Goal: Task Accomplishment & Management: Manage account settings

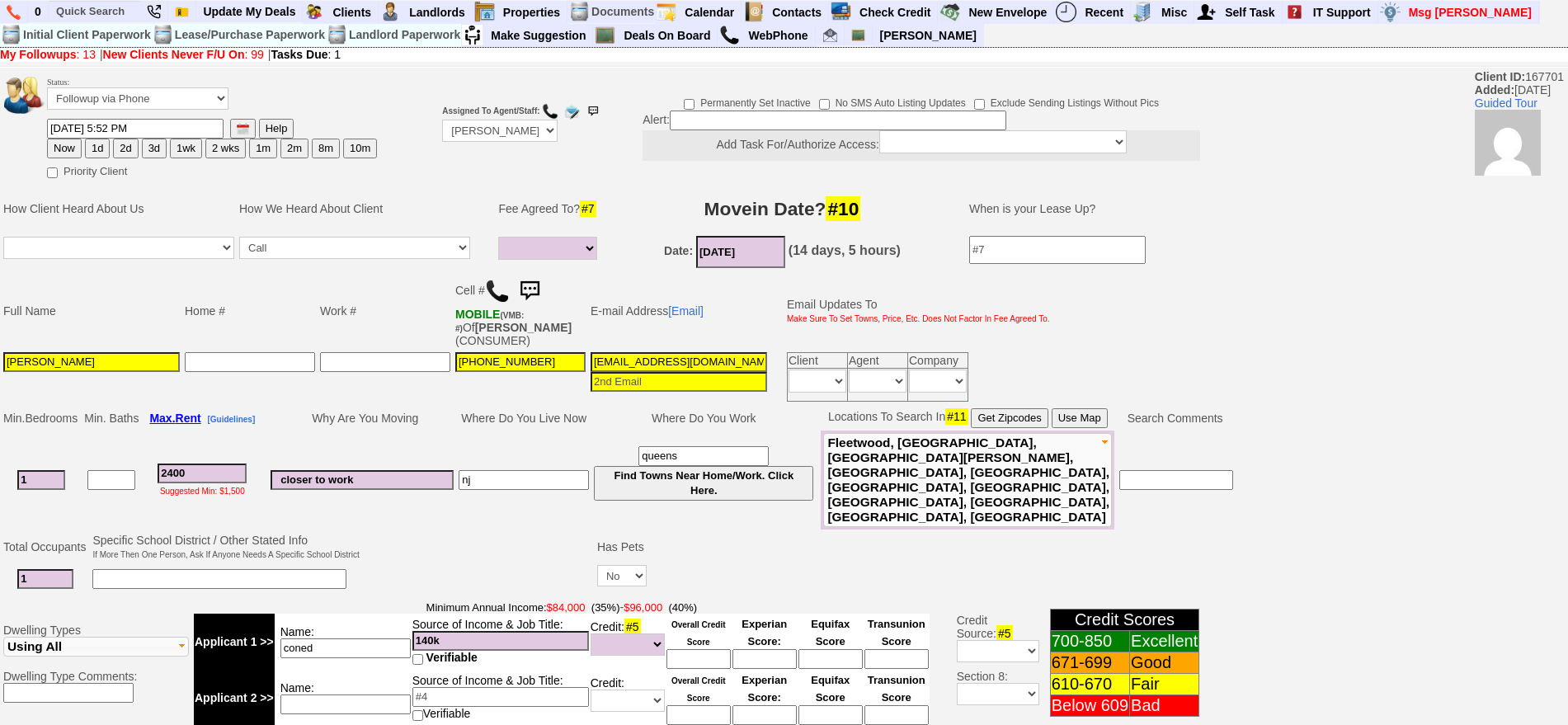
select select
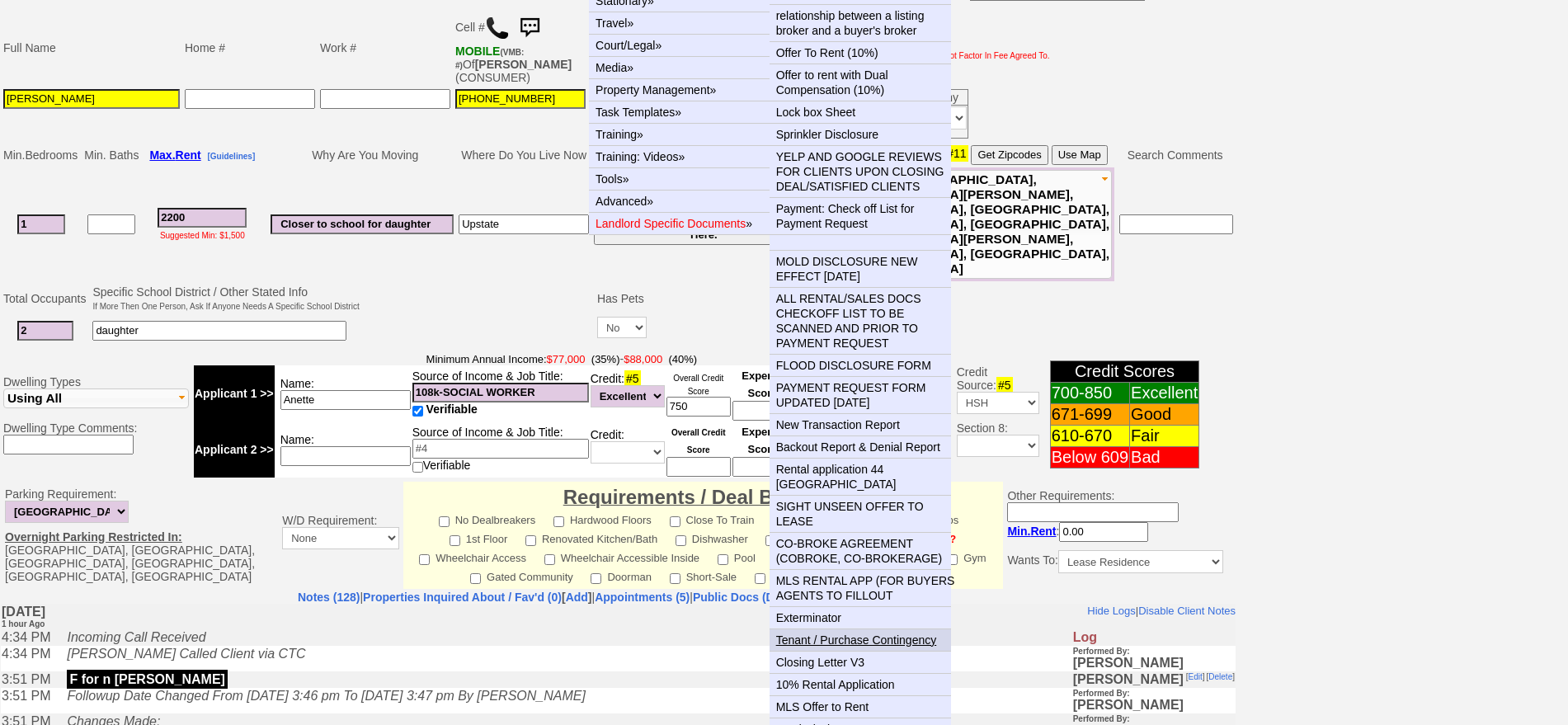
scroll to position [309, 0]
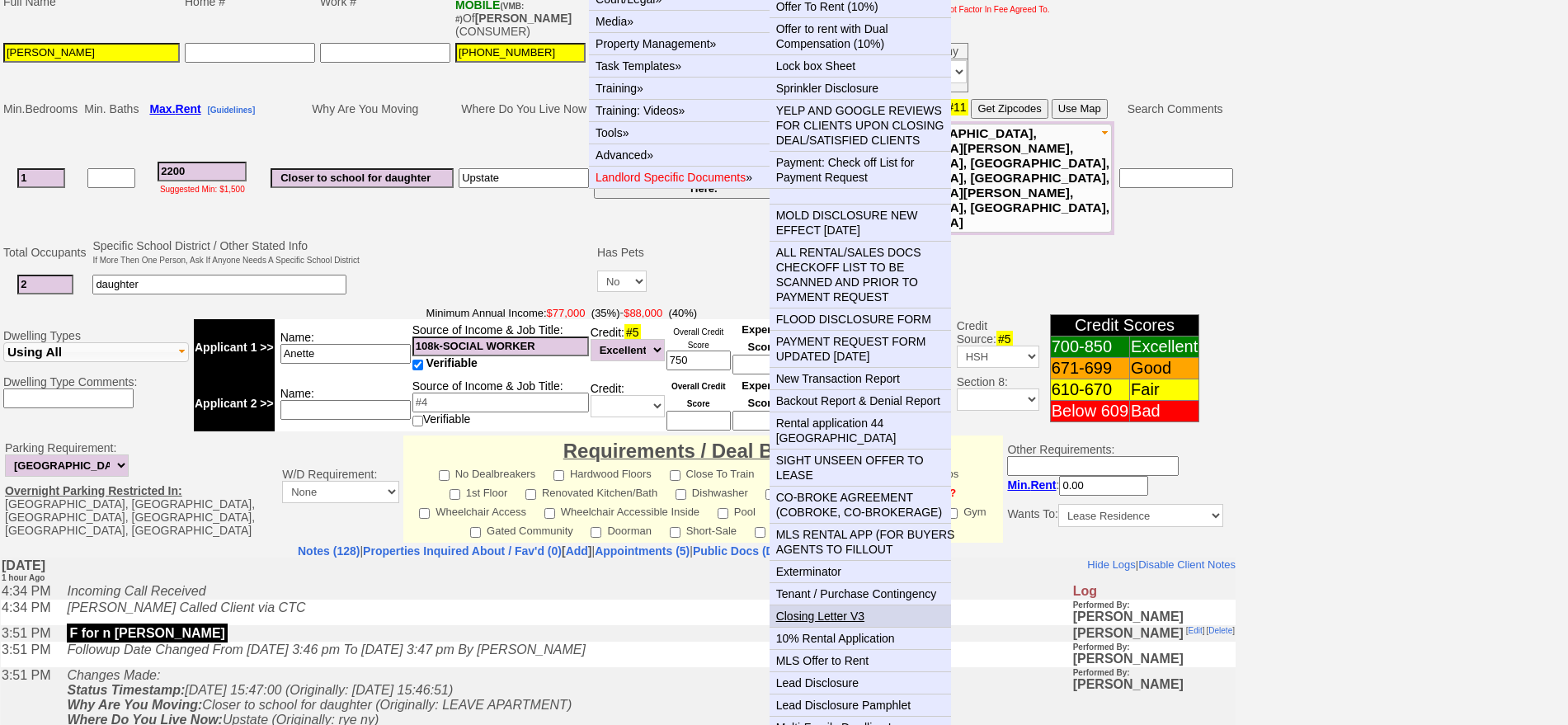
click at [843, 605] on link "Closing Letter V3" at bounding box center [867, 616] width 195 height 22
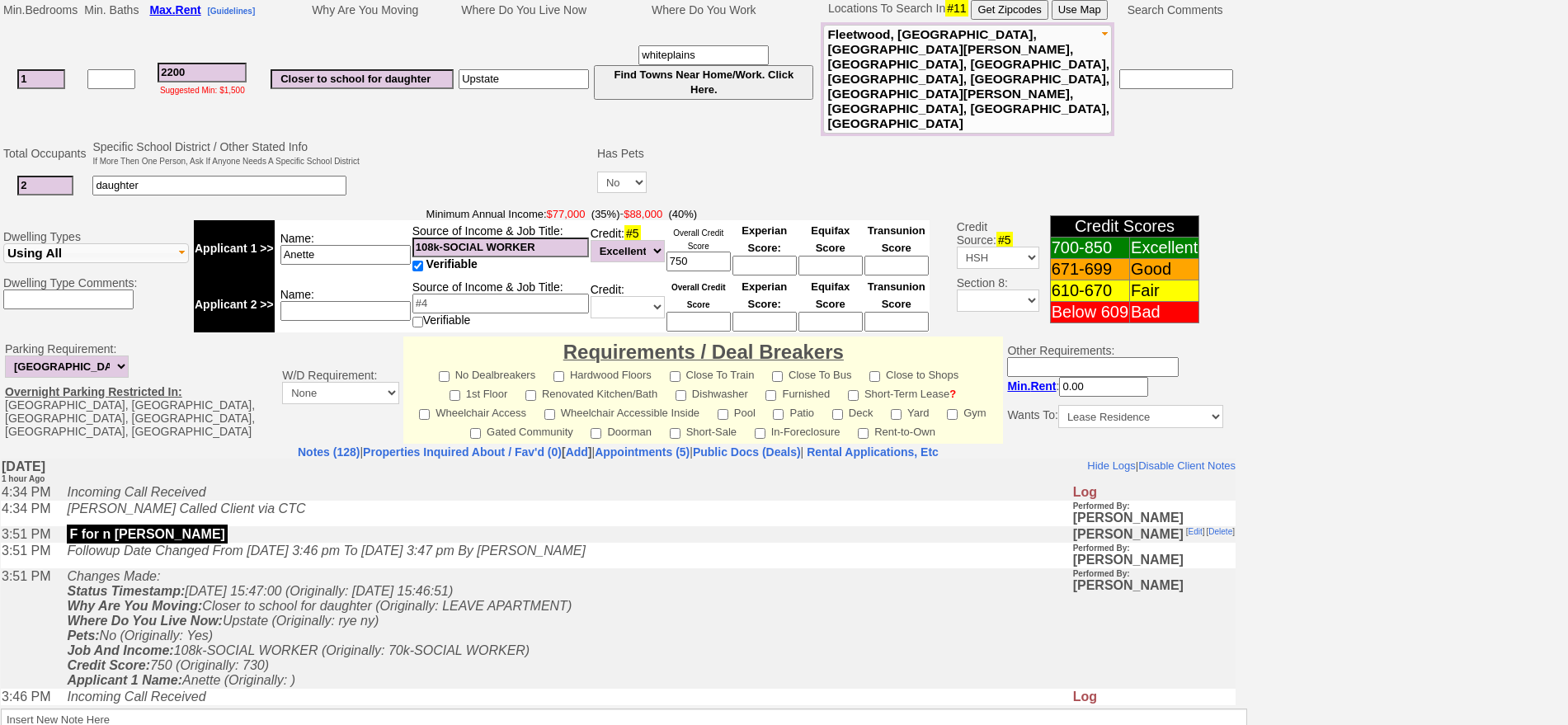
scroll to position [498, 0]
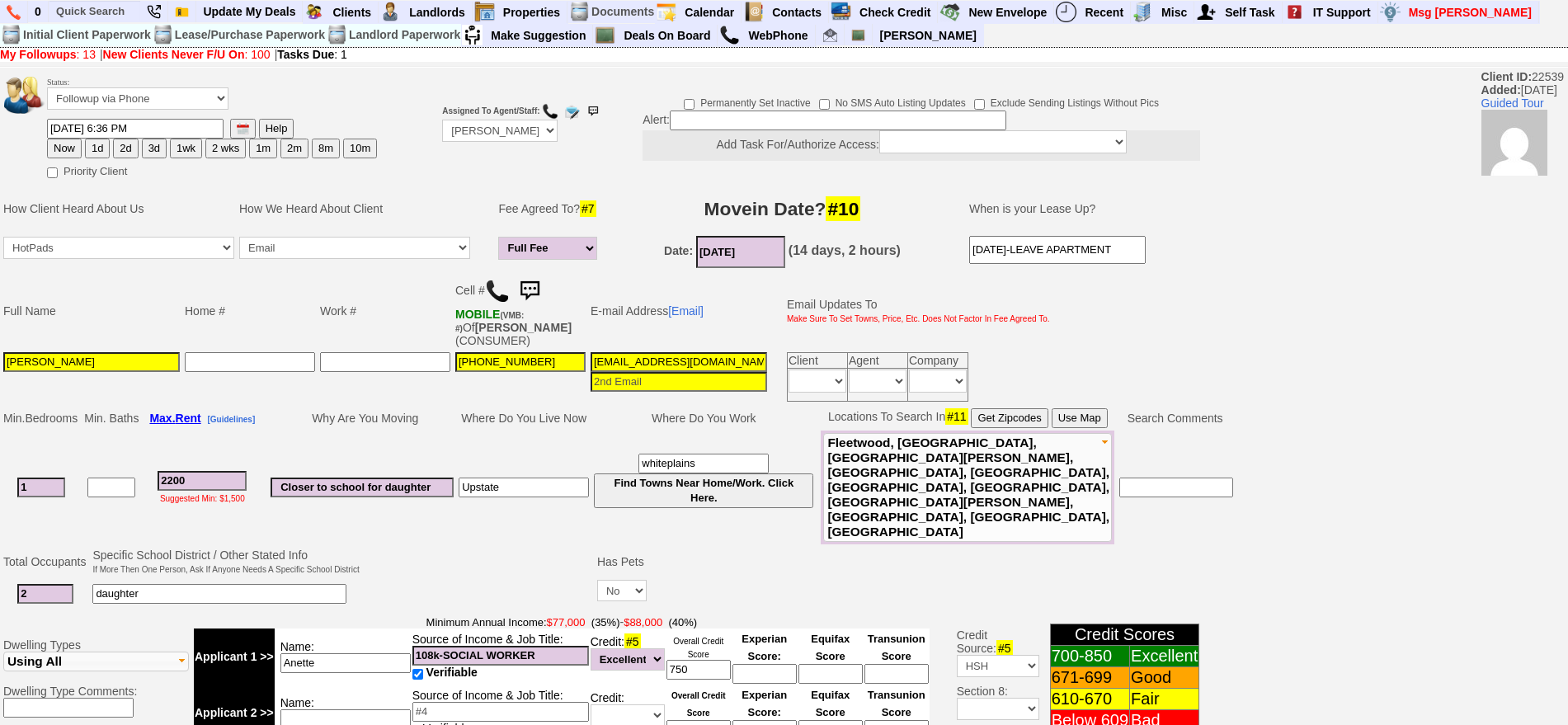
click at [647, 48] on div "My Followups : 13 | New Clients Never F/U On : 100 | Tasks Due : 1" at bounding box center [784, 54] width 1568 height 13
click at [654, 42] on link "Deals On Board" at bounding box center [667, 35] width 100 height 22
click at [649, 360] on input "[EMAIL_ADDRESS][DOMAIN_NAME]" at bounding box center [679, 362] width 176 height 20
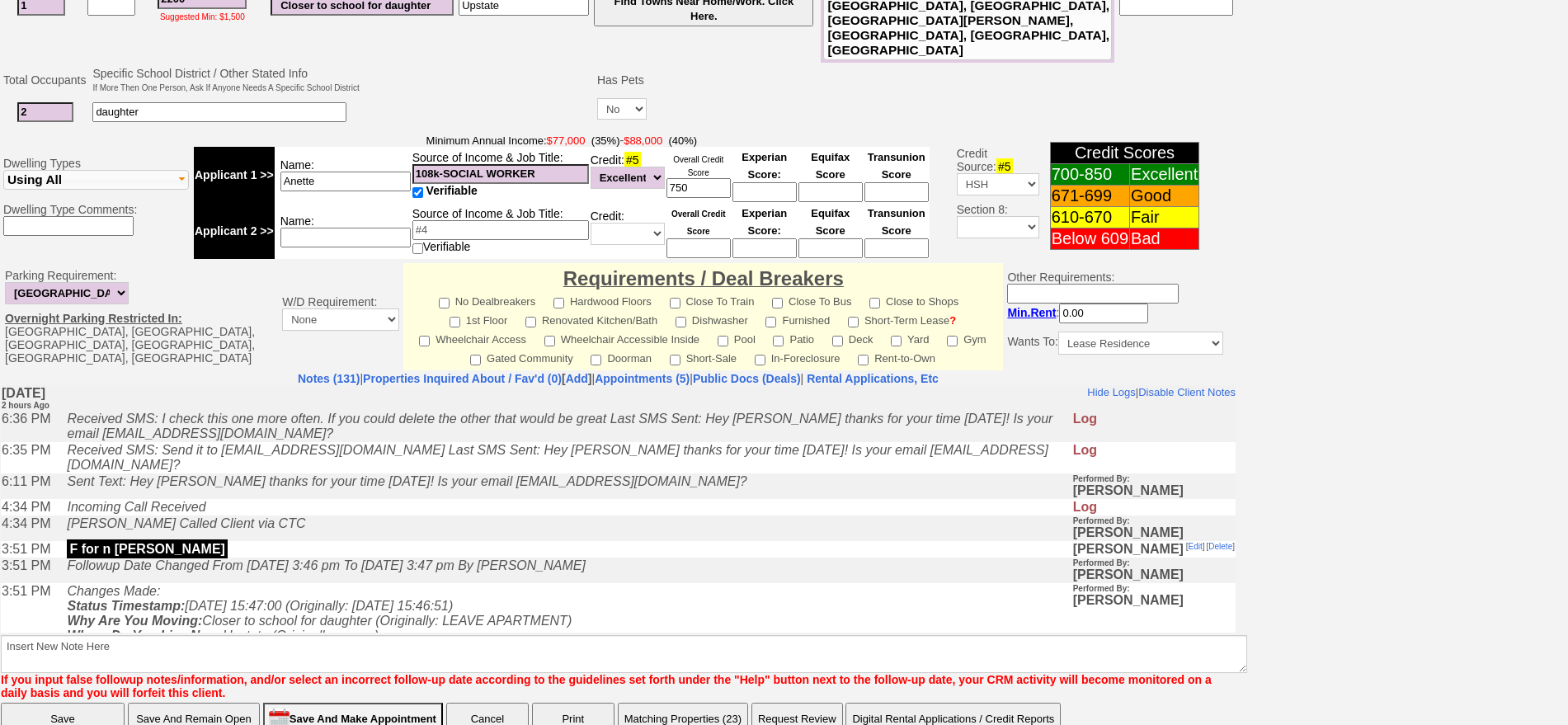
scroll to position [498, 0]
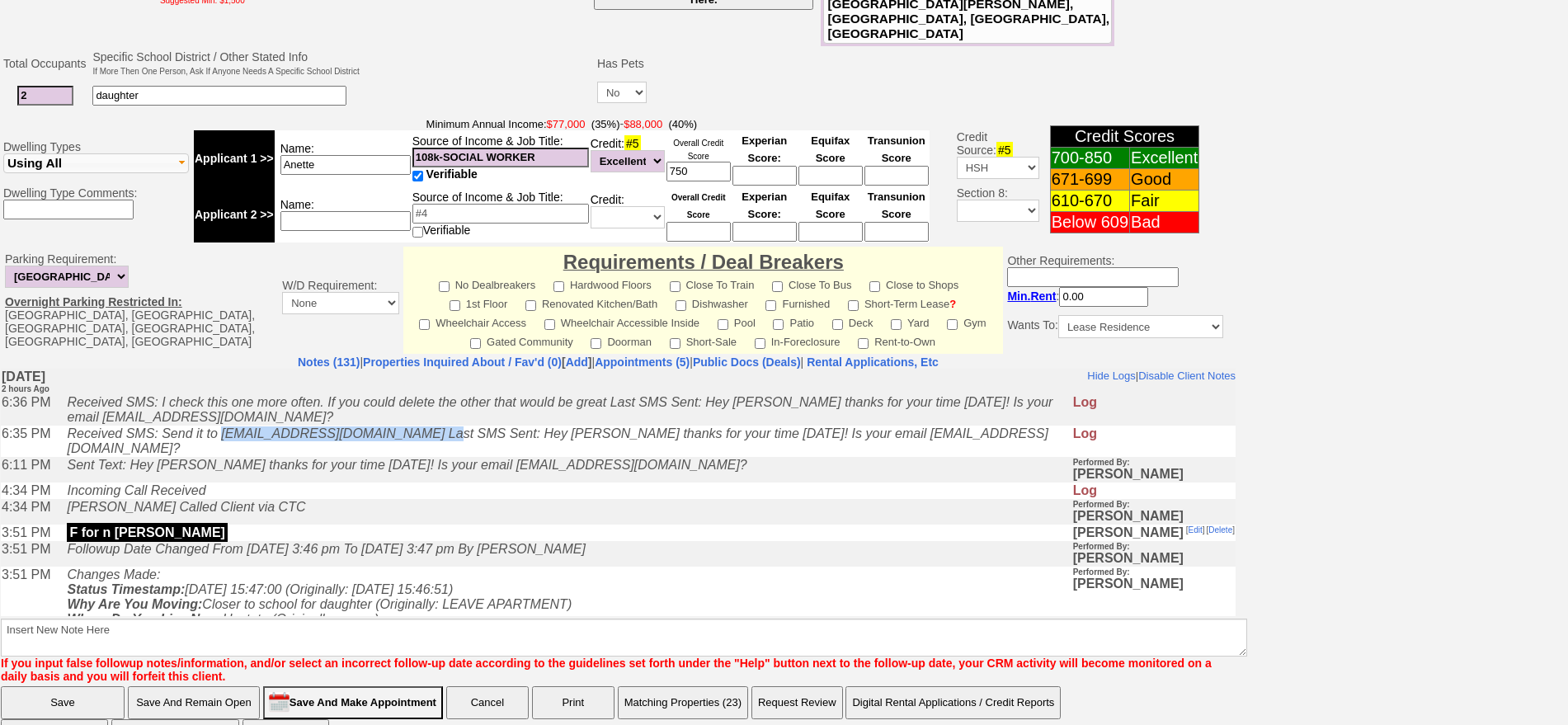
drag, startPoint x: 446, startPoint y: 434, endPoint x: 228, endPoint y: 427, distance: 218.1
click at [228, 427] on icon "Received SMS: Send it to [EMAIL_ADDRESS][DOMAIN_NAME] Last SMS Sent: Hey [PERSO…" at bounding box center [556, 439] width 980 height 29
copy icon "[EMAIL_ADDRESS][DOMAIN_NAME]"
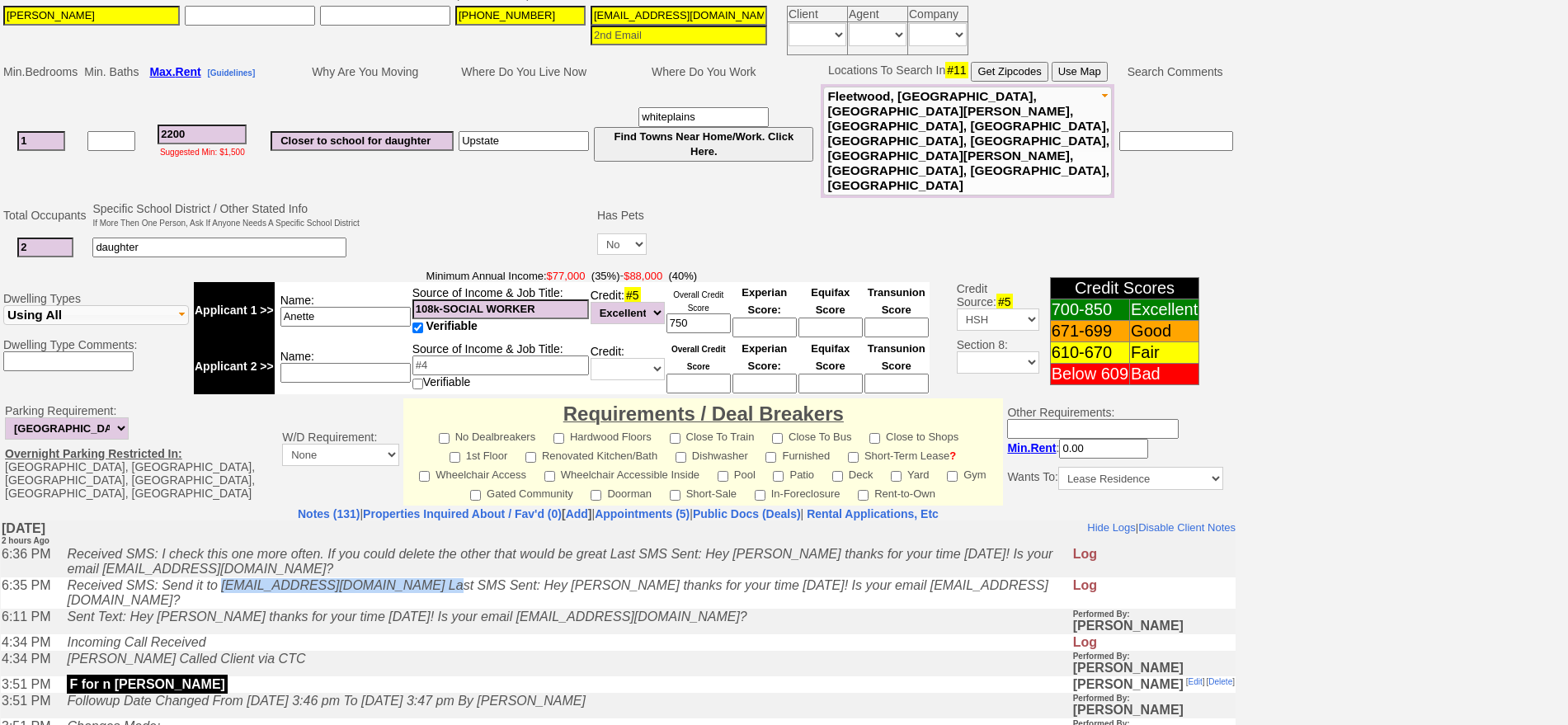
scroll to position [189, 0]
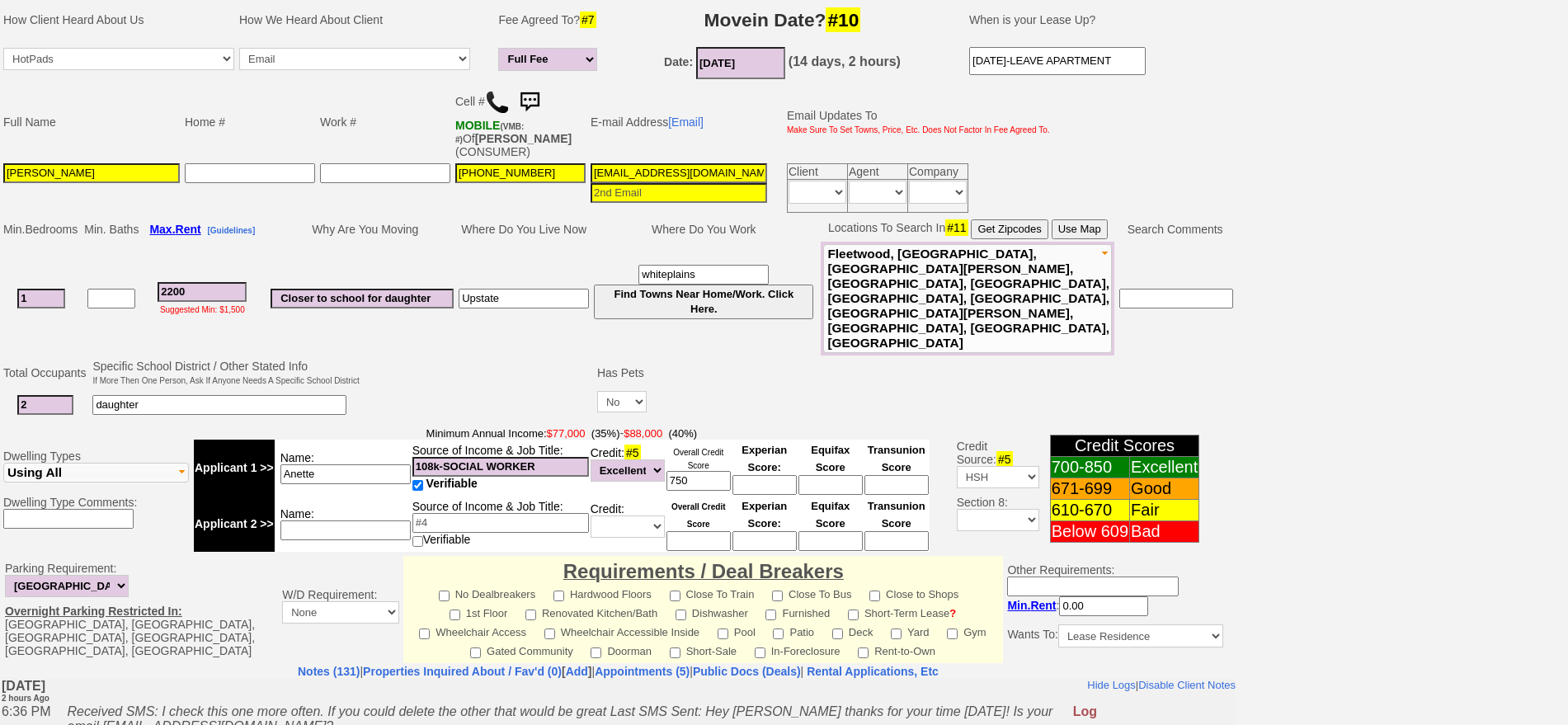
click at [687, 164] on input "[EMAIL_ADDRESS][DOMAIN_NAME]" at bounding box center [679, 173] width 176 height 20
paste input "Annettethesocialworker2"
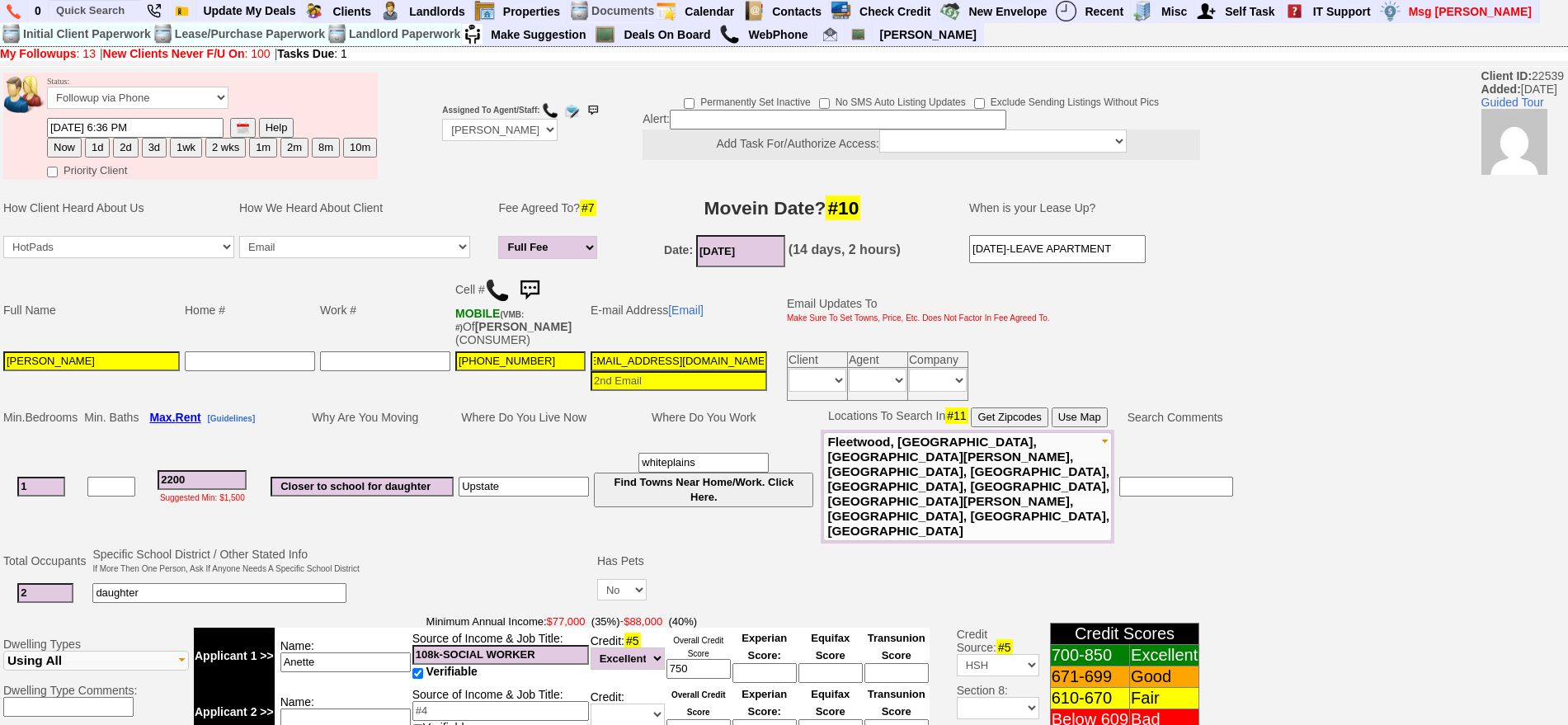
scroll to position [0, 0]
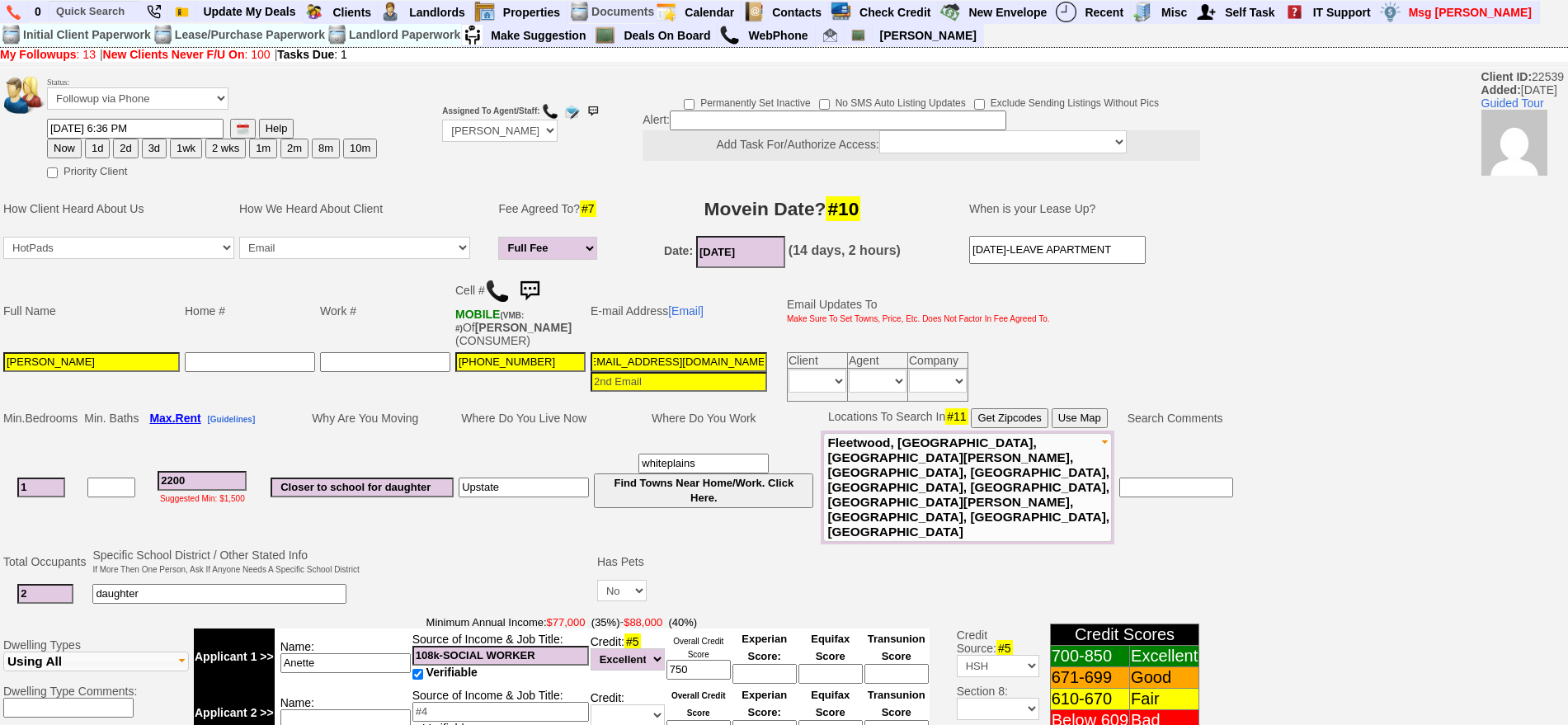
type input "[EMAIL_ADDRESS][DOMAIN_NAME]"
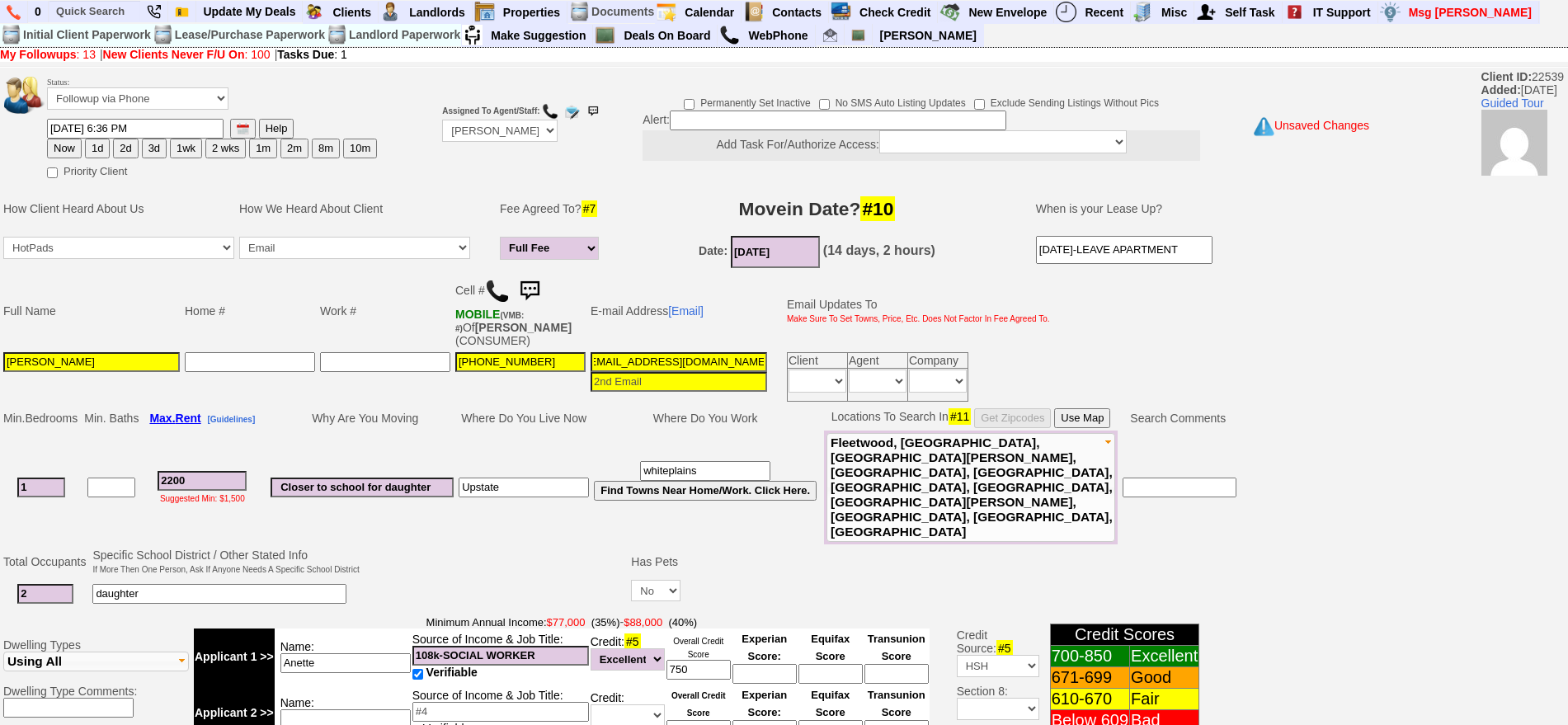
click at [121, 150] on button "2d" at bounding box center [125, 148] width 24 height 20
type input "[DATE] 09:08 PM"
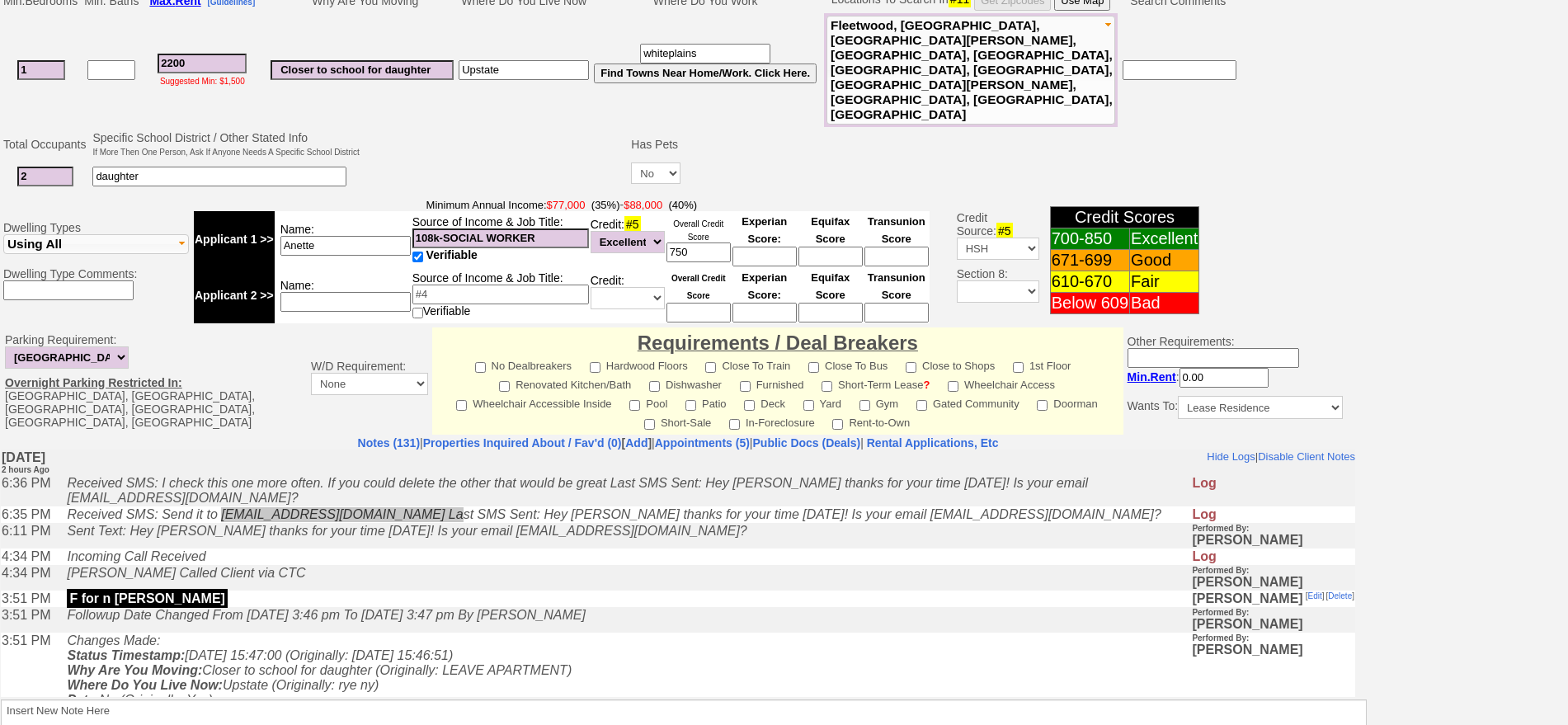
scroll to position [476, 0]
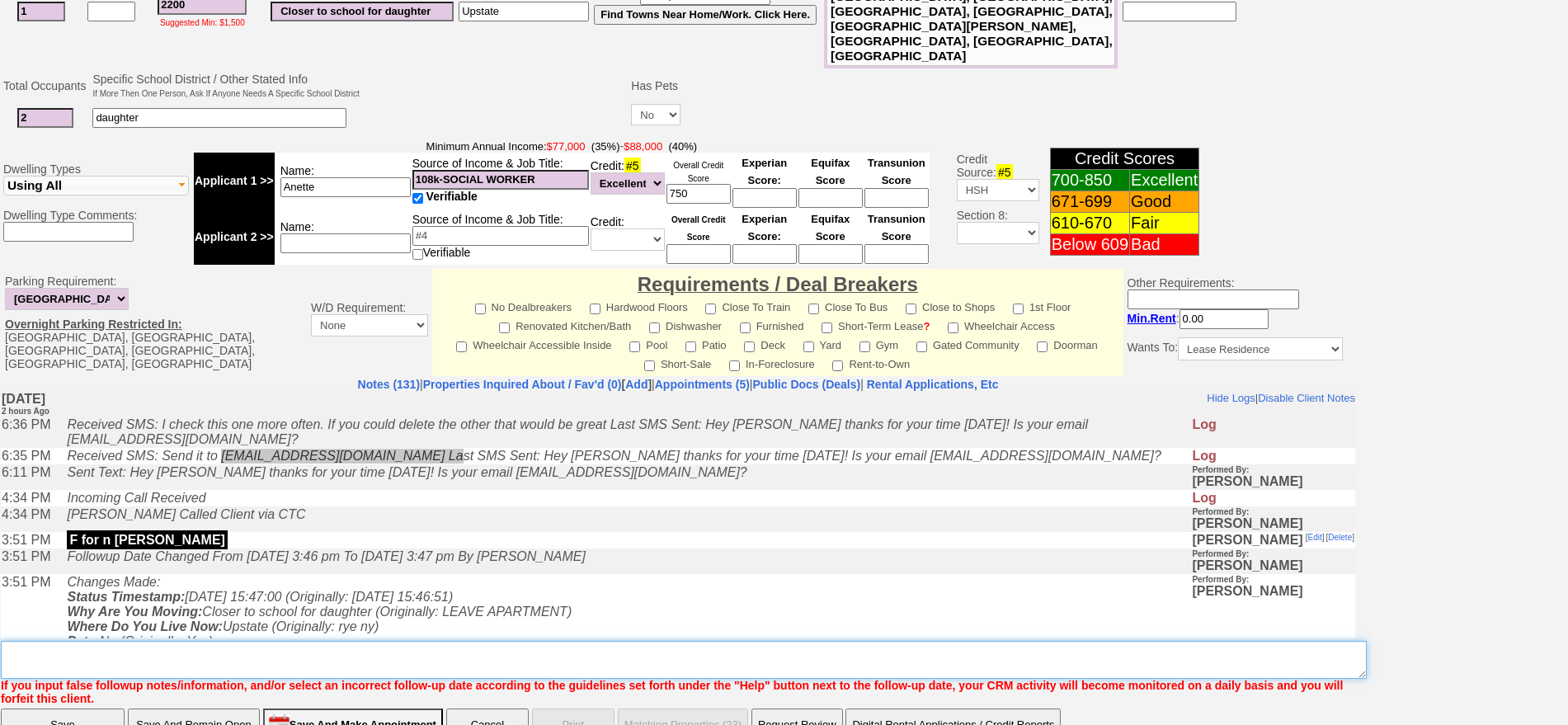
click at [399, 641] on textarea "Insert New Note Here" at bounding box center [683, 659] width 1365 height 38
type textarea "f"
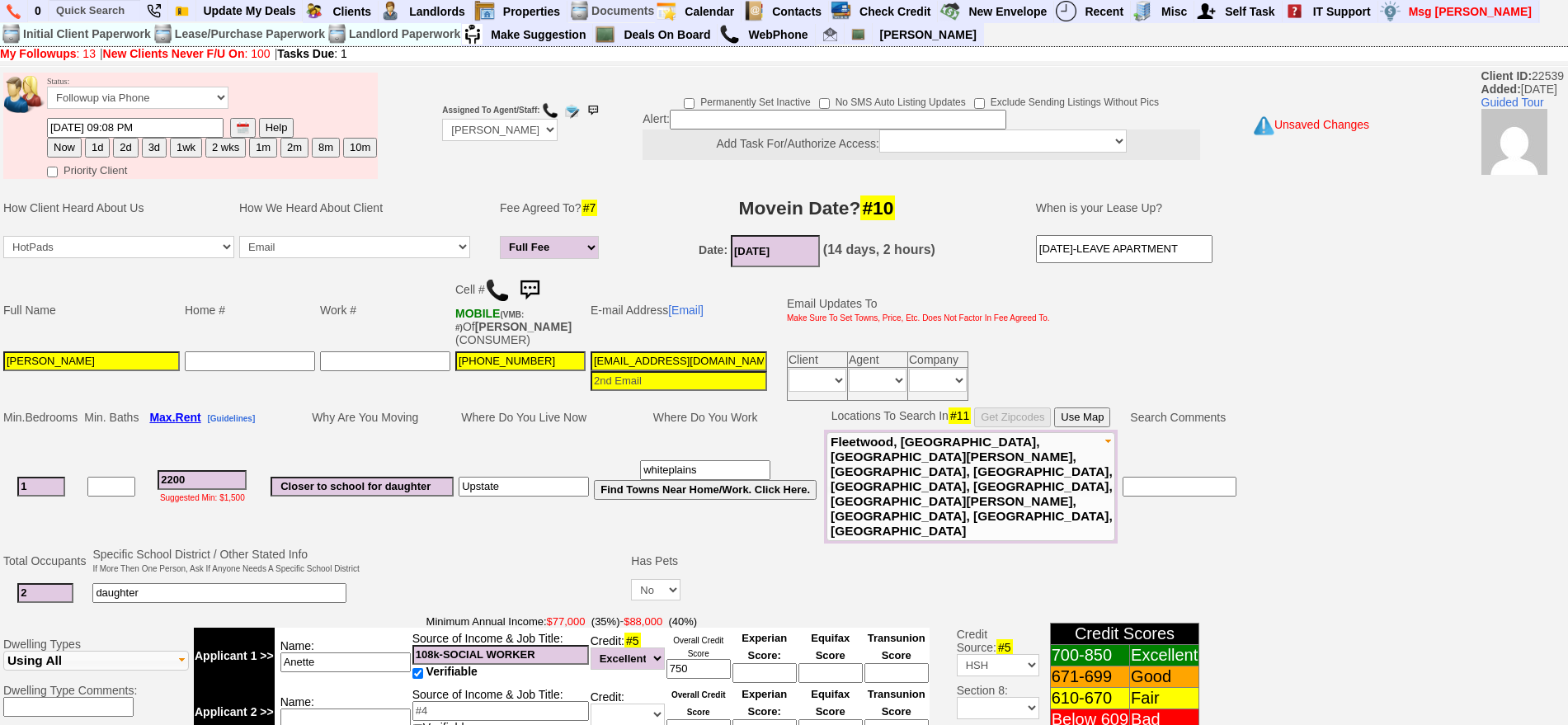
scroll to position [0, 0]
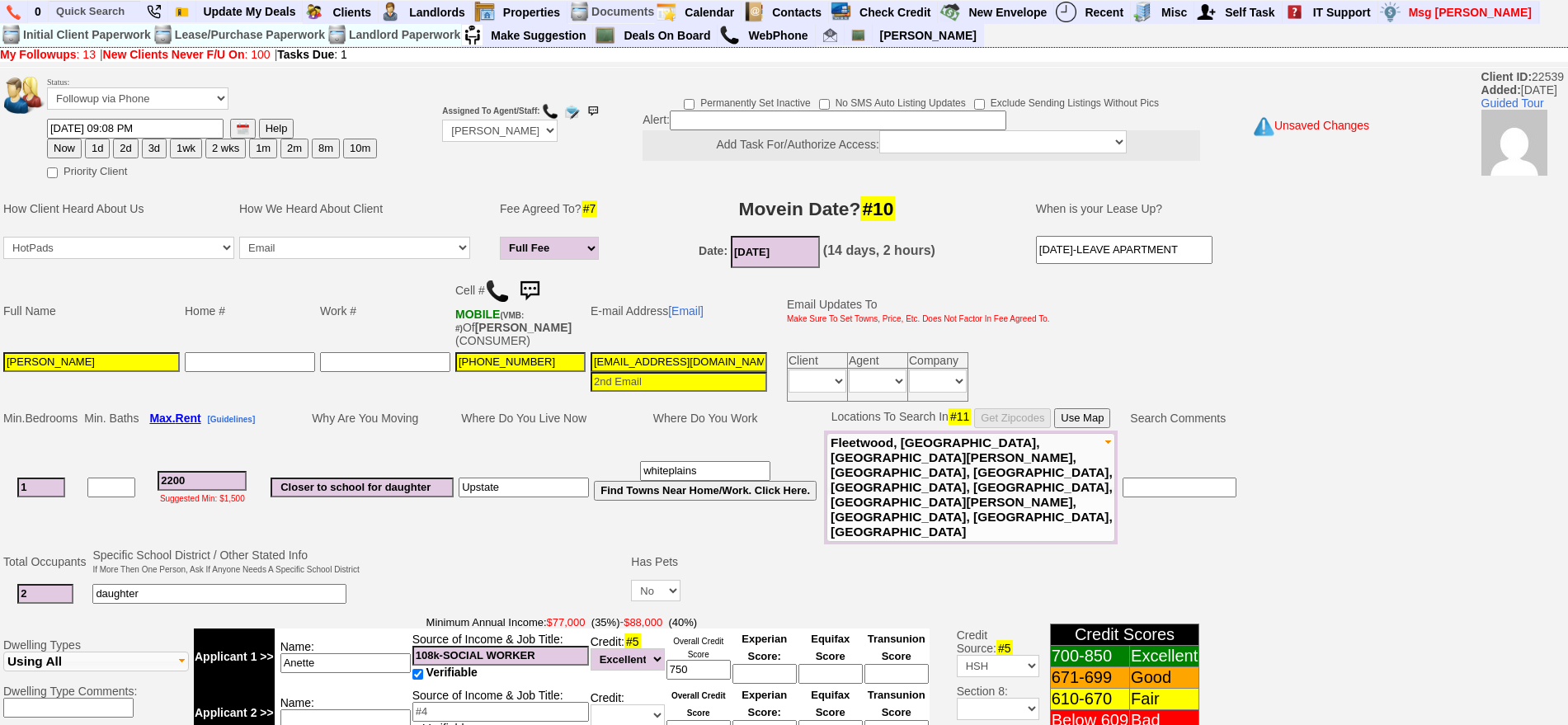
type textarea "f"
click at [90, 143] on button "1d" at bounding box center [97, 148] width 24 height 20
type input "[DATE] 09:08 PM"
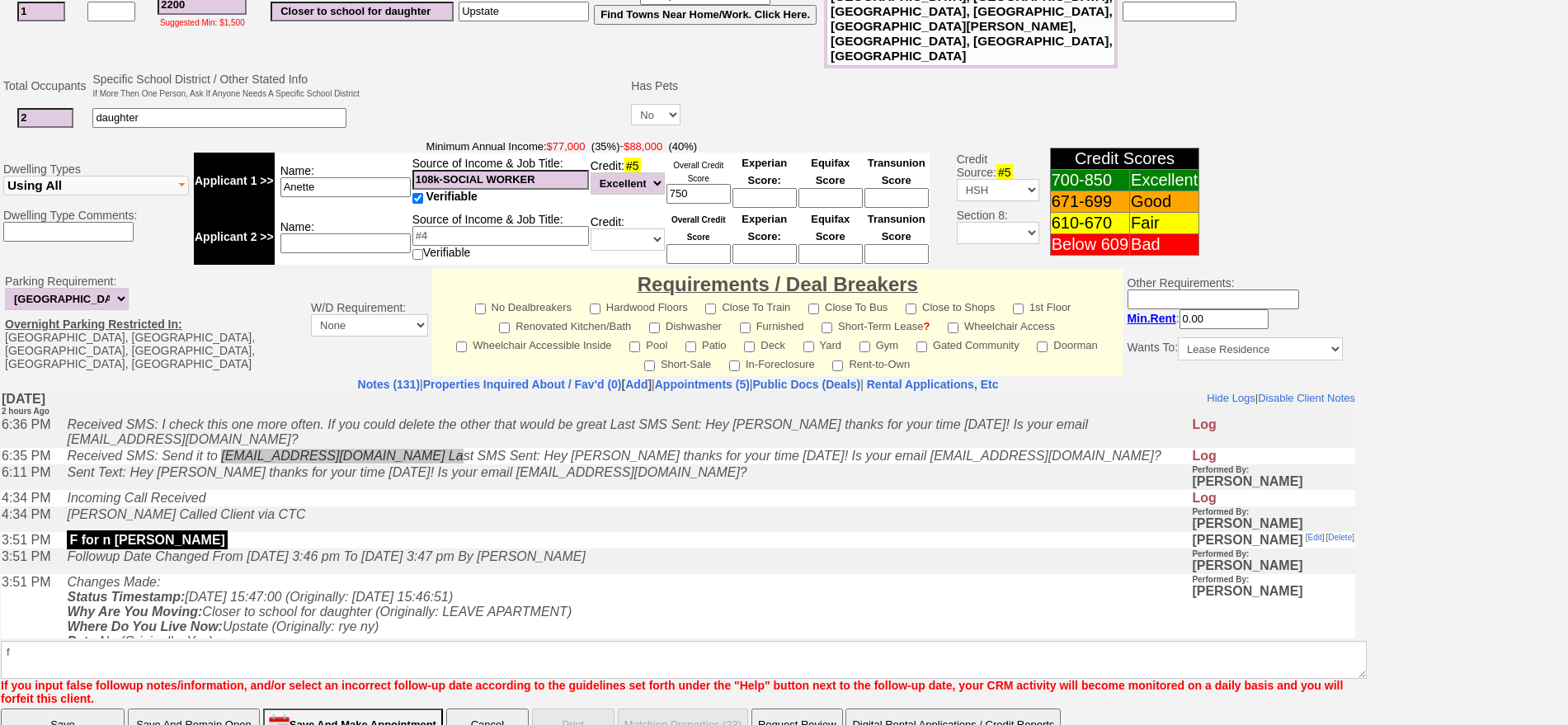
click at [103, 708] on input "Save" at bounding box center [63, 725] width 124 height 33
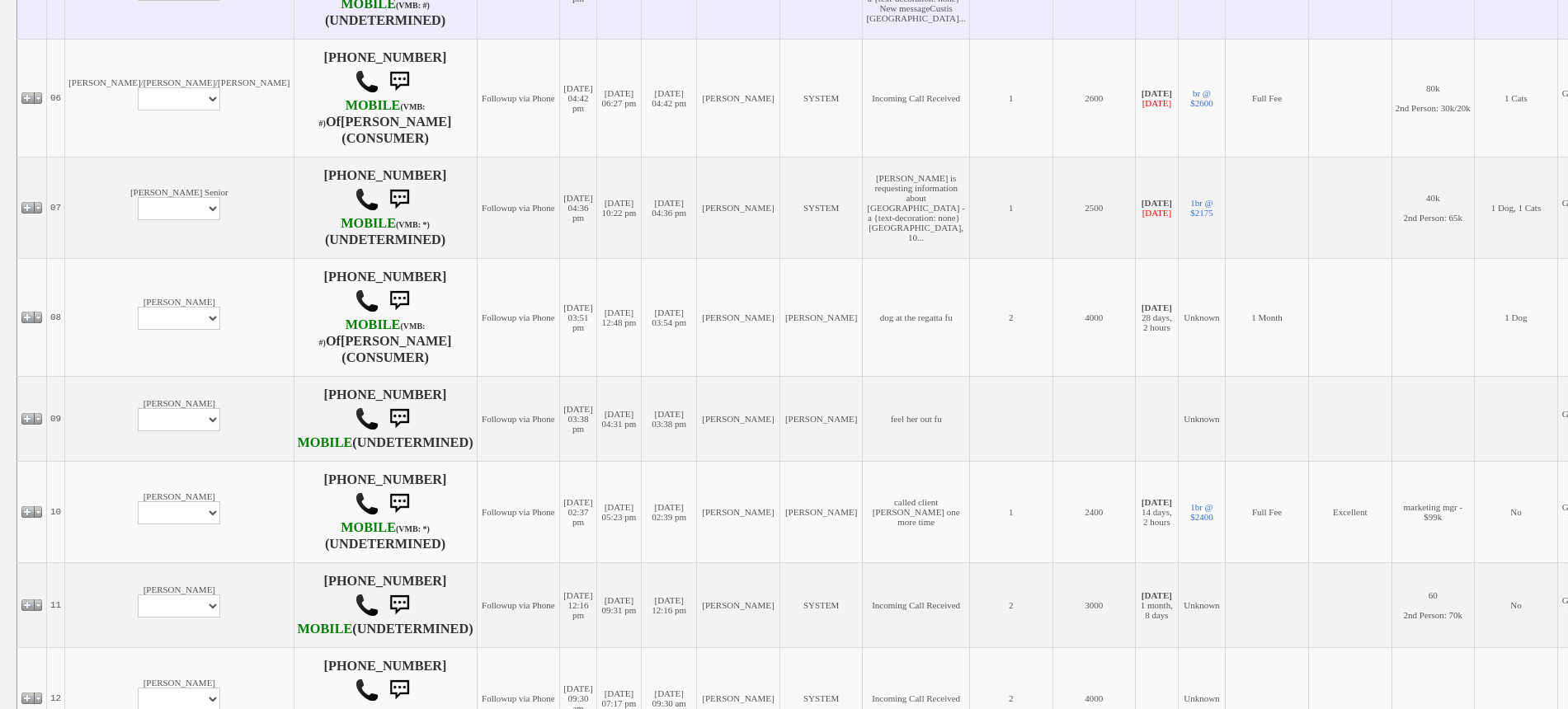
scroll to position [927, 0]
